Goal: Unclear

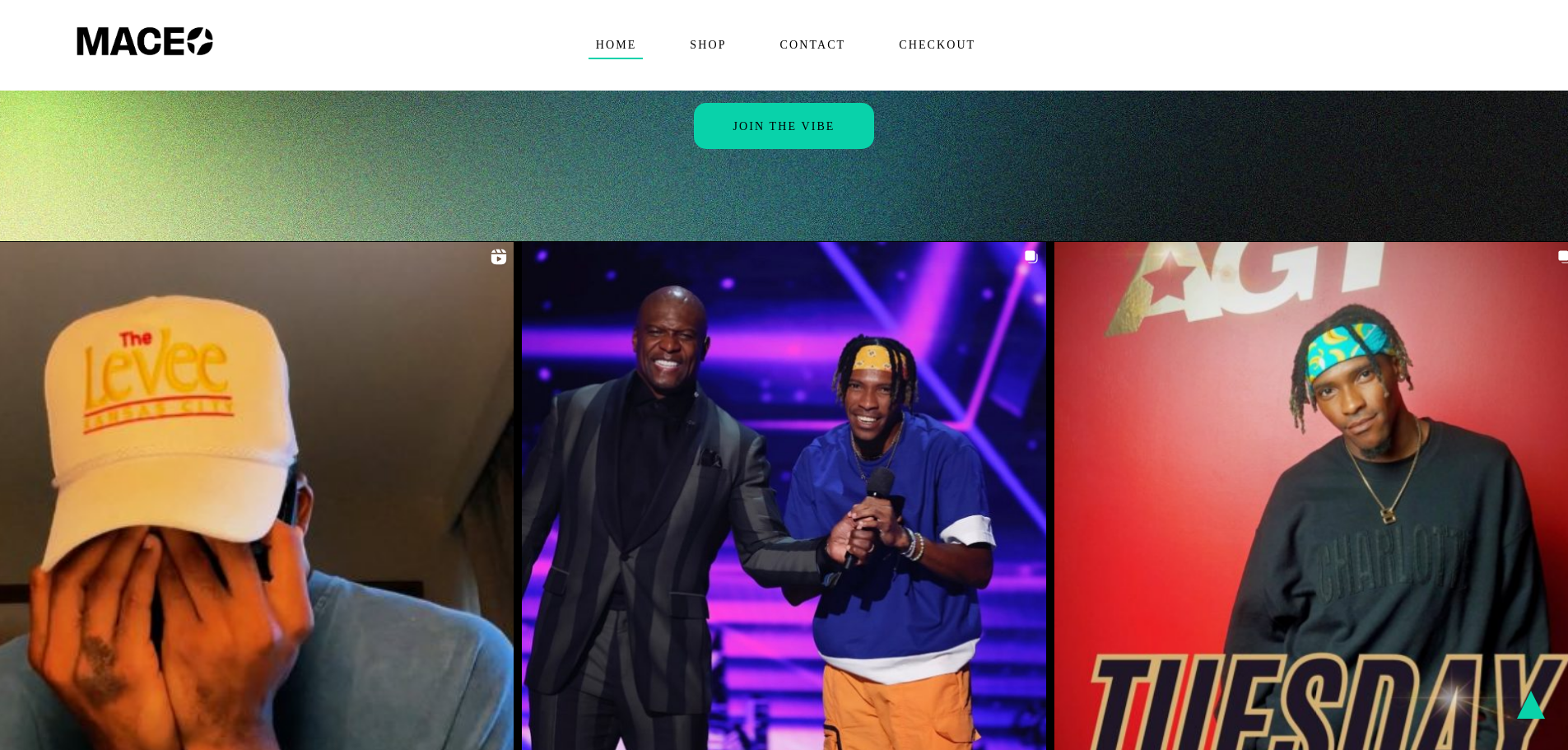
scroll to position [2716, 0]
